Goal: Task Accomplishment & Management: Manage account settings

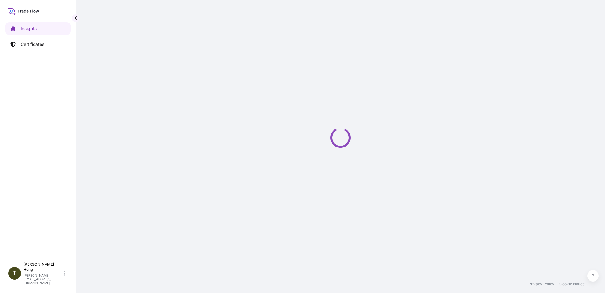
select select "2025"
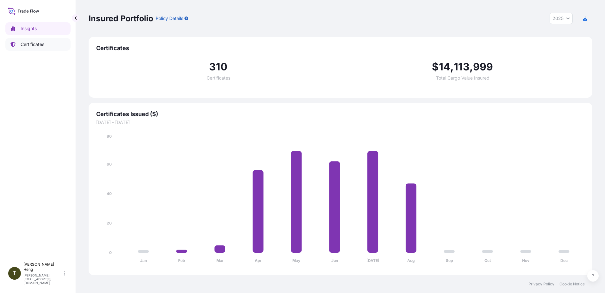
click at [35, 45] on p "Certificates" at bounding box center [33, 44] width 24 height 6
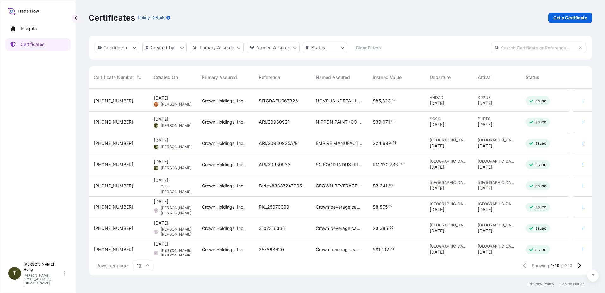
scroll to position [45, 0]
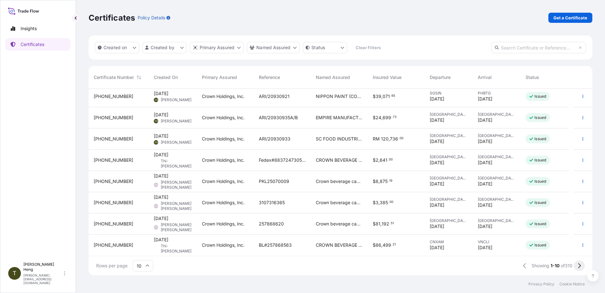
click at [581, 267] on button at bounding box center [579, 265] width 11 height 10
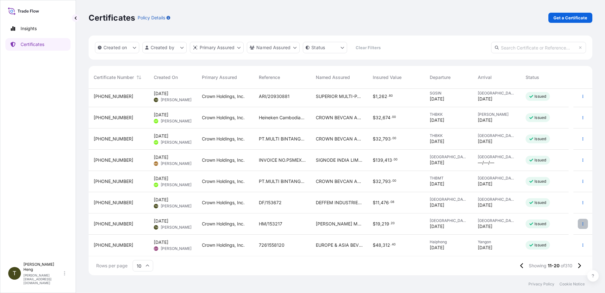
click at [581, 224] on icon "button" at bounding box center [583, 224] width 4 height 4
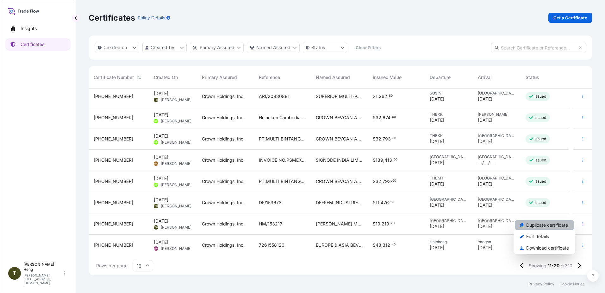
click at [522, 222] on link "Duplicate certificate" at bounding box center [544, 225] width 59 height 10
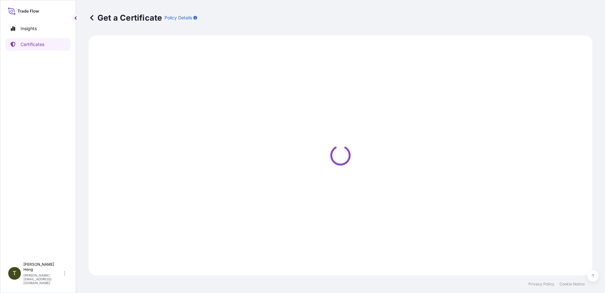
select select "Road"
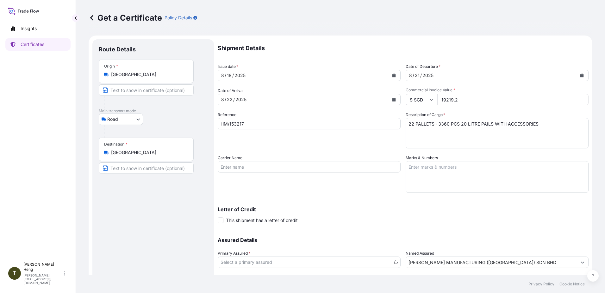
select select "31483"
click at [389, 73] on button "Calendar" at bounding box center [394, 75] width 10 height 10
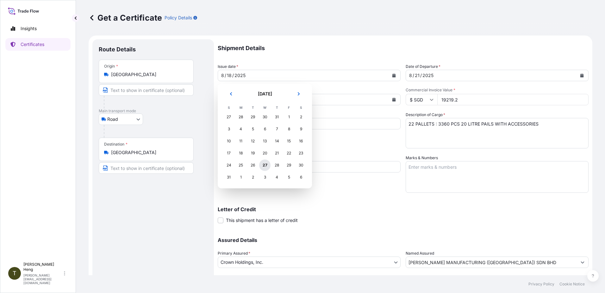
click at [265, 164] on div "27" at bounding box center [264, 164] width 11 height 11
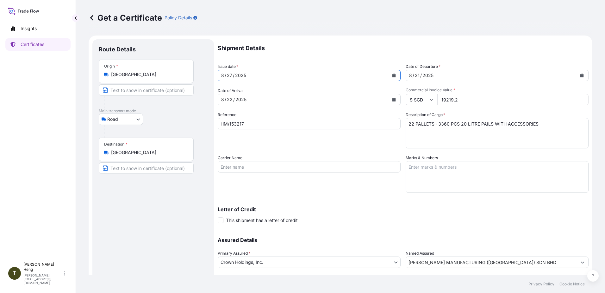
click at [393, 99] on icon "Calendar" at bounding box center [394, 100] width 3 height 4
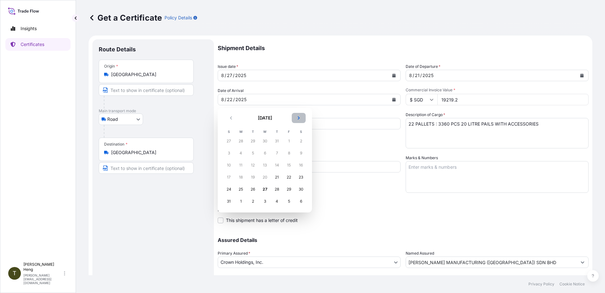
click at [298, 116] on button "Next" at bounding box center [299, 118] width 14 height 10
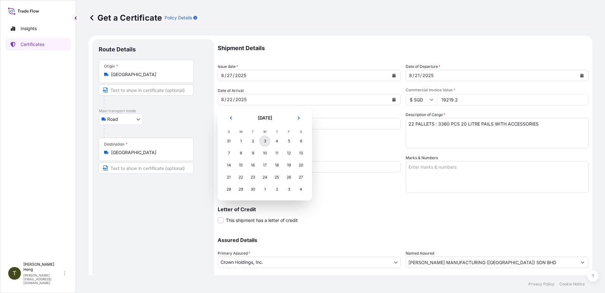
click at [266, 139] on div "3" at bounding box center [264, 140] width 11 height 11
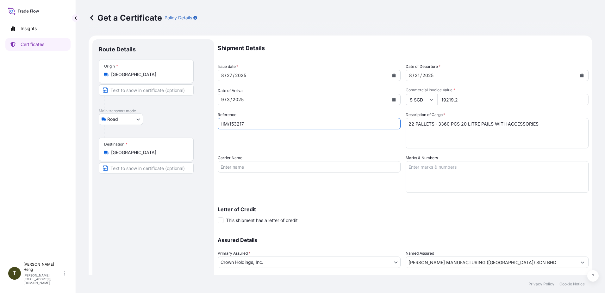
click at [250, 124] on input "HM/153217" at bounding box center [309, 123] width 183 height 11
type input "HM/153736"
click at [581, 74] on icon "Calendar" at bounding box center [582, 75] width 3 height 4
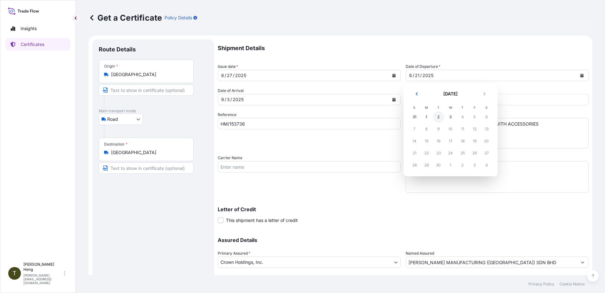
click at [436, 114] on div "2" at bounding box center [438, 116] width 11 height 11
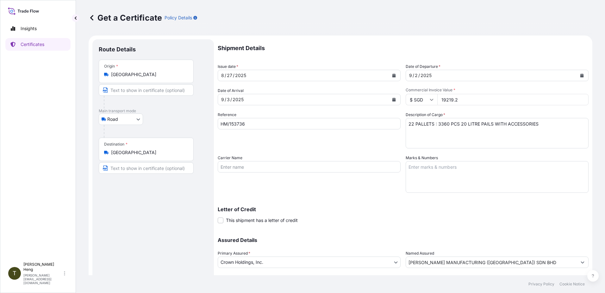
click at [464, 100] on input "19219.2" at bounding box center [513, 99] width 151 height 11
click at [442, 101] on input "19219.2" at bounding box center [513, 99] width 151 height 11
type input "10711.01"
click at [436, 123] on textarea "22 PALLETS : 3360 PCS 20 LITRE PAILS WITH ACCESSORIES" at bounding box center [497, 133] width 183 height 30
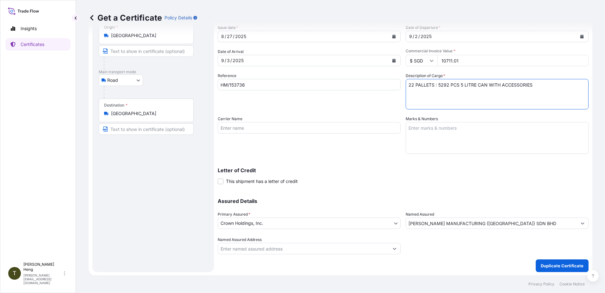
scroll to position [40, 0]
type textarea "22 PALLETS : 5292 PCS 5 LITRE CAN WITH ACCESSORIES"
click at [550, 262] on p "Duplicate Certificate" at bounding box center [562, 265] width 43 height 6
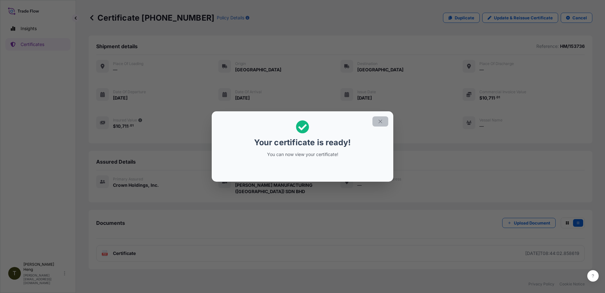
click at [381, 121] on icon "button" at bounding box center [381, 121] width 6 height 6
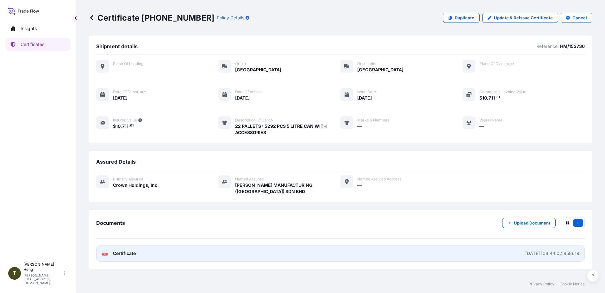
click at [104, 253] on text "PDF" at bounding box center [105, 254] width 4 height 2
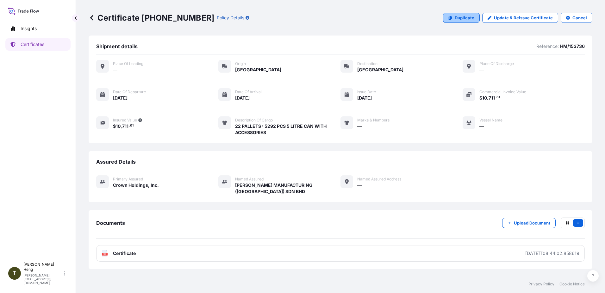
click at [469, 21] on link "Duplicate" at bounding box center [461, 18] width 37 height 10
select select "Road"
select select "31483"
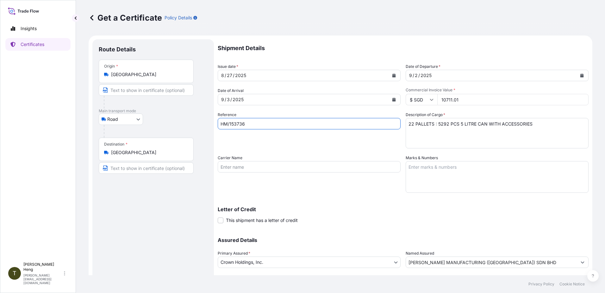
click at [253, 125] on input "HM/153736" at bounding box center [309, 123] width 183 height 11
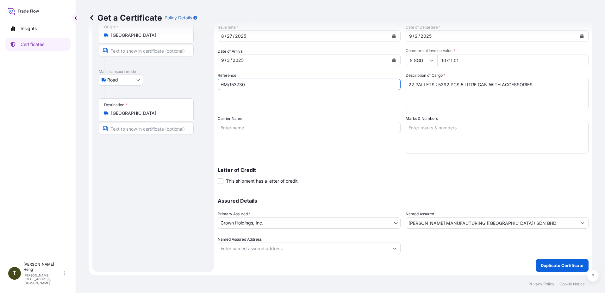
scroll to position [40, 0]
type input "HM/153730"
click at [567, 263] on p "Duplicate Certificate" at bounding box center [562, 265] width 43 height 6
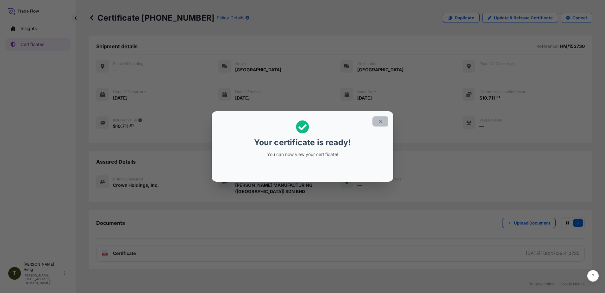
click at [379, 121] on icon "button" at bounding box center [381, 121] width 6 height 6
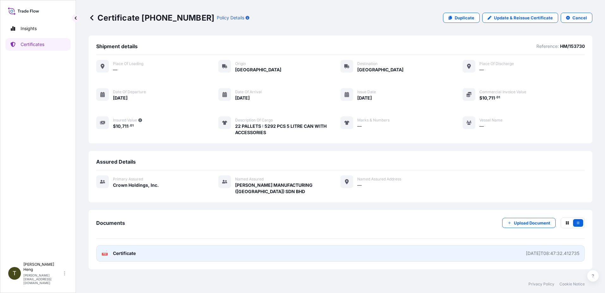
click at [106, 253] on text "PDF" at bounding box center [105, 254] width 4 height 2
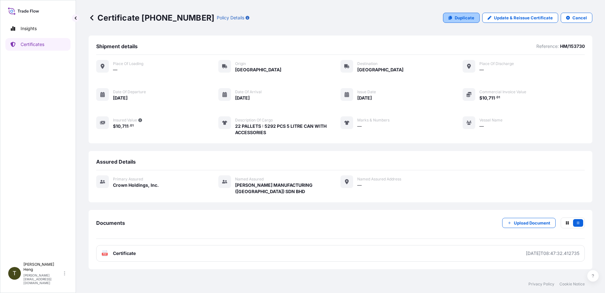
click at [461, 19] on p "Duplicate" at bounding box center [465, 18] width 20 height 6
select select "Road"
select select "31483"
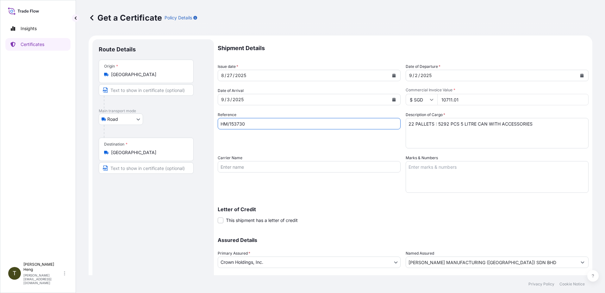
click at [256, 124] on input "HM/153730" at bounding box center [309, 123] width 183 height 11
type input "HM/153736"
click at [442, 103] on input "10711.01" at bounding box center [513, 99] width 151 height 11
type input "12191.26"
click at [436, 126] on textarea "22 PALLETS : 5292 PCS 5 LITRE CAN WITH ACCESSORIES" at bounding box center [497, 133] width 183 height 30
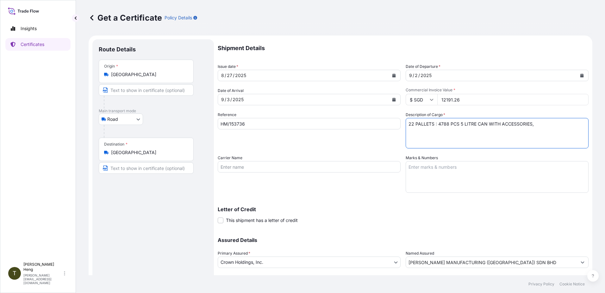
click at [539, 122] on textarea "22 PALLETS : 5292 PCS 5 LITRE CAN WITH ACCESSORIES" at bounding box center [497, 133] width 183 height 30
paste textarea "4788 PCS 5 LITRE CAN WITH ACCESSORIES"
click at [532, 123] on textarea "22 PALLETS : 5292 PCS 5 LITRE CAN WITH ACCESSORIES" at bounding box center [497, 133] width 183 height 30
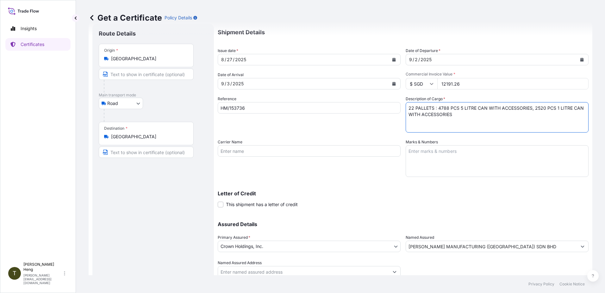
scroll to position [40, 0]
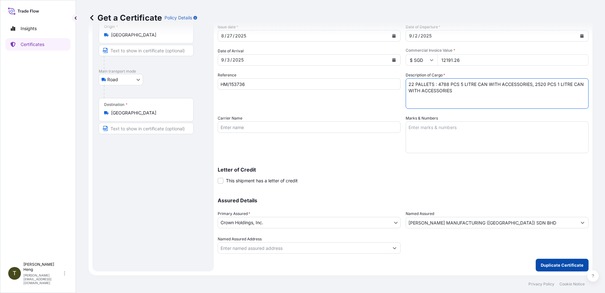
type textarea "22 PALLETS : 4788 PCS 5 LITRE CAN WITH ACCESSORIES, 2520 PCS 1 LITRE CAN WITH A…"
click at [561, 263] on p "Duplicate Certificate" at bounding box center [562, 265] width 43 height 6
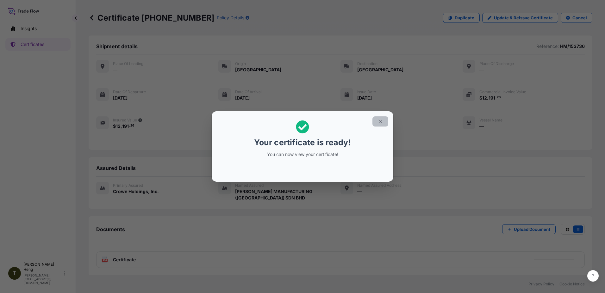
click at [382, 120] on icon "button" at bounding box center [381, 121] width 6 height 6
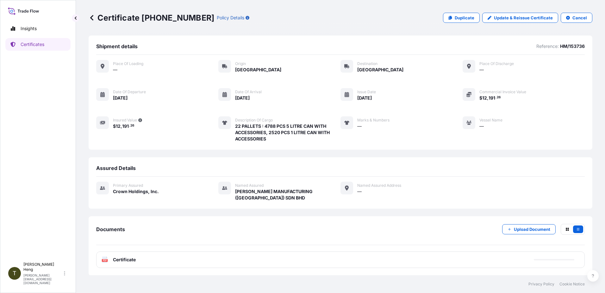
click at [105, 259] on text "PDF" at bounding box center [105, 260] width 4 height 2
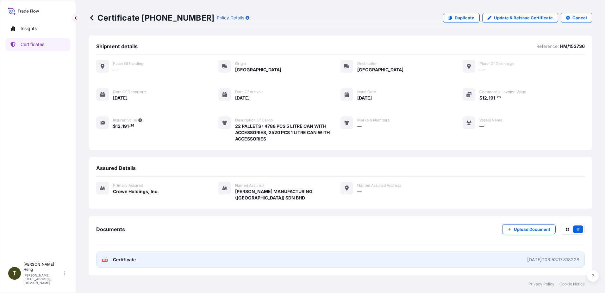
click at [104, 259] on text "PDF" at bounding box center [105, 260] width 4 height 2
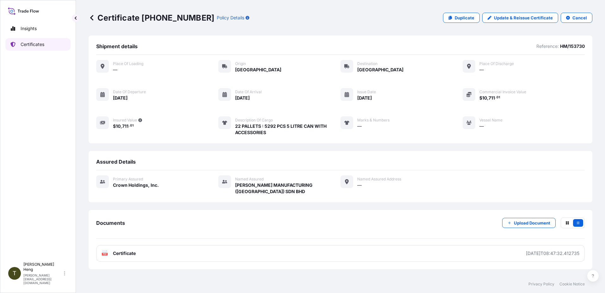
click at [34, 44] on p "Certificates" at bounding box center [33, 44] width 24 height 6
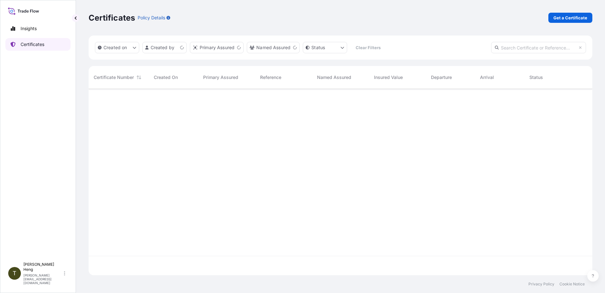
scroll to position [185, 499]
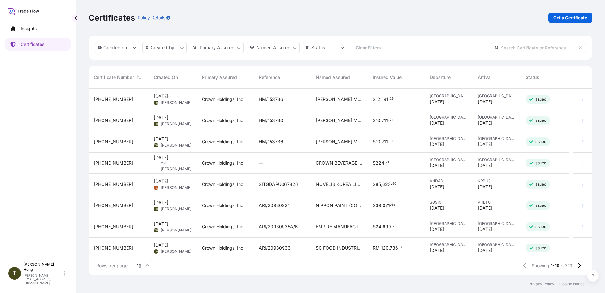
click at [538, 140] on p "Issued" at bounding box center [541, 141] width 12 height 5
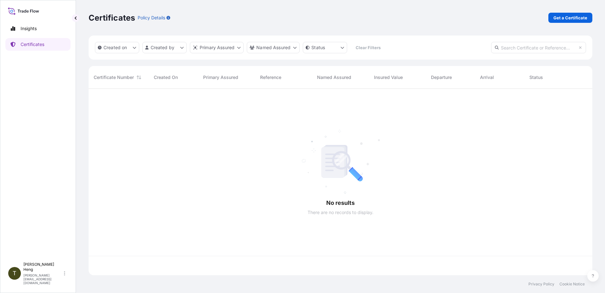
scroll to position [185, 499]
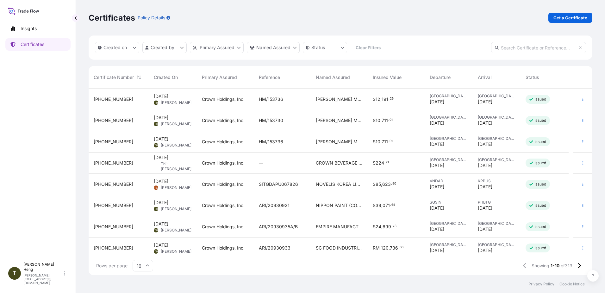
click at [540, 138] on span "Issued" at bounding box center [538, 141] width 17 height 6
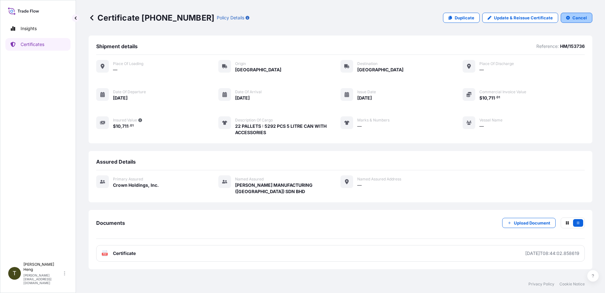
click at [570, 16] on icon "button" at bounding box center [568, 18] width 4 height 4
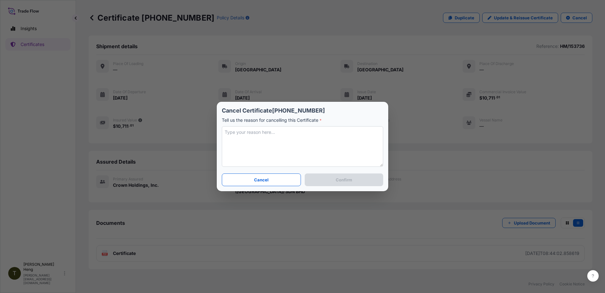
click at [242, 134] on textarea at bounding box center [302, 146] width 161 height 41
type textarea "Invoice Number key wrongly"
click at [362, 181] on button "Confirm" at bounding box center [344, 179] width 79 height 13
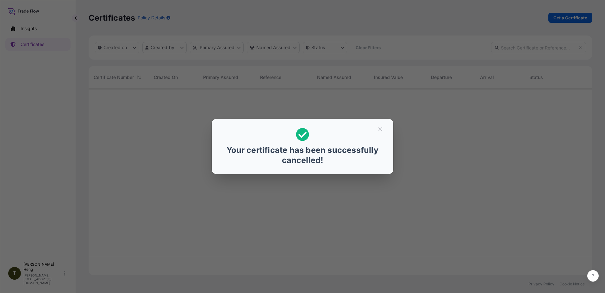
scroll to position [185, 499]
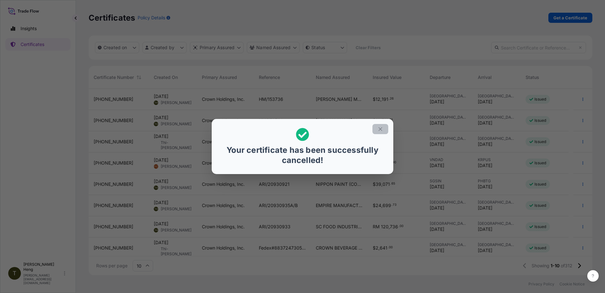
click at [383, 131] on icon "button" at bounding box center [381, 129] width 6 height 6
